Goal: Task Accomplishment & Management: Manage account settings

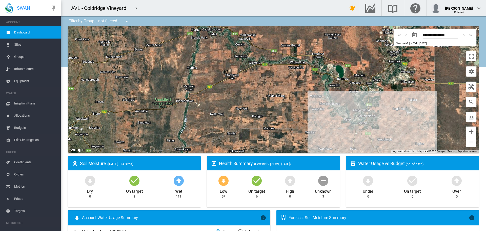
click at [135, 7] on md-icon "icon-menu-down" at bounding box center [136, 8] width 6 height 6
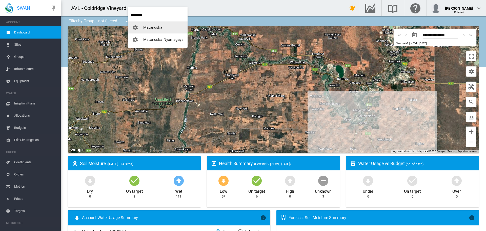
type input "*********"
click at [157, 26] on span "Matanuska" at bounding box center [152, 27] width 19 height 5
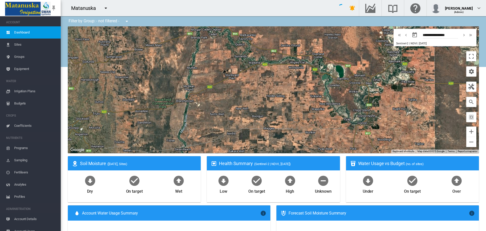
click at [17, 68] on span "Equipment" at bounding box center [35, 69] width 43 height 12
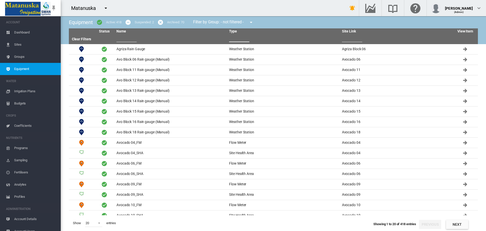
drag, startPoint x: 229, startPoint y: 39, endPoint x: 223, endPoint y: 36, distance: 6.7
click at [226, 38] on tr "Clear Filters" at bounding box center [273, 39] width 409 height 10
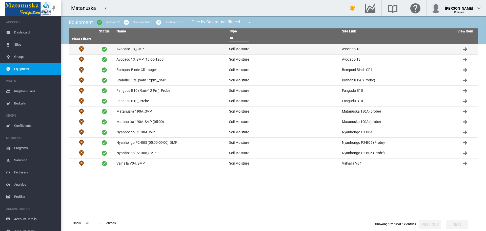
type input "***"
click at [125, 48] on td "Avocado 13_SMP" at bounding box center [170, 49] width 113 height 10
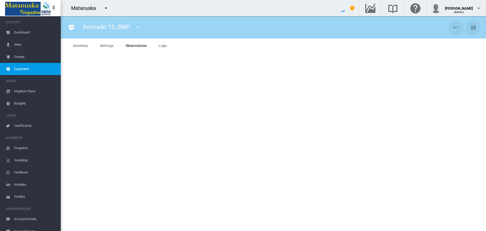
click at [100, 45] on span "Settings" at bounding box center [106, 46] width 13 height 4
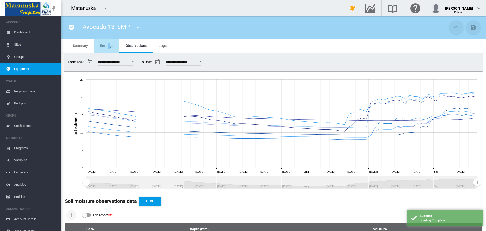
click at [108, 44] on span "Settings" at bounding box center [106, 46] width 13 height 4
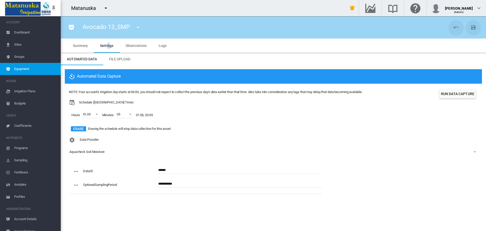
click at [129, 42] on md-tab-item "Observations" at bounding box center [135, 45] width 33 height 14
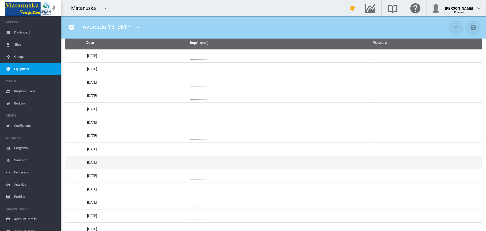
scroll to position [169, 0]
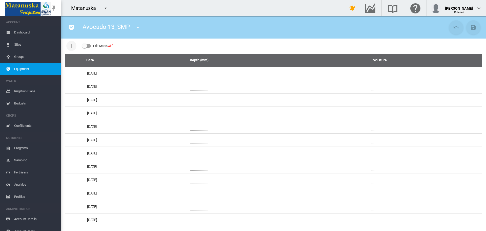
click at [104, 8] on md-icon "icon-menu-down" at bounding box center [106, 8] width 6 height 6
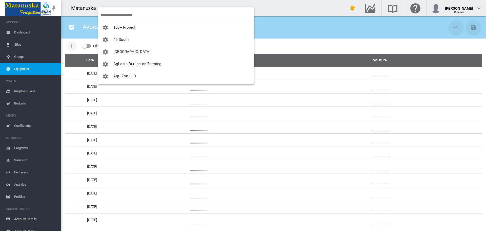
click at [126, 13] on input "search" at bounding box center [177, 15] width 153 height 12
